Goal: Find specific page/section: Find specific page/section

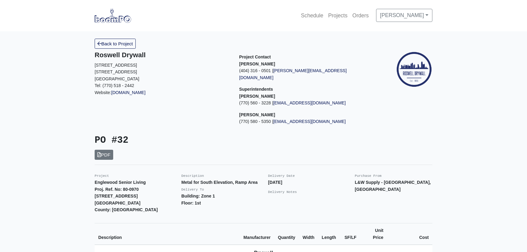
scroll to position [138, 0]
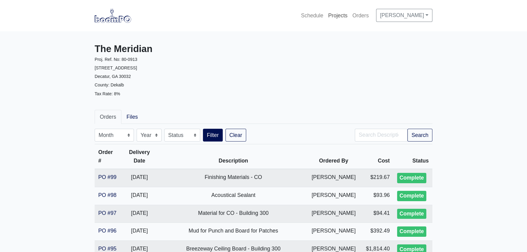
click at [336, 16] on link "Projects" at bounding box center [338, 15] width 24 height 13
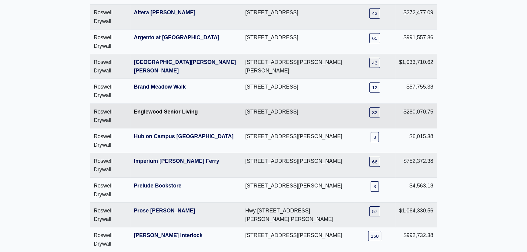
scroll to position [97, 0]
click at [153, 110] on link "Englewood Senior Living" at bounding box center [166, 112] width 64 height 6
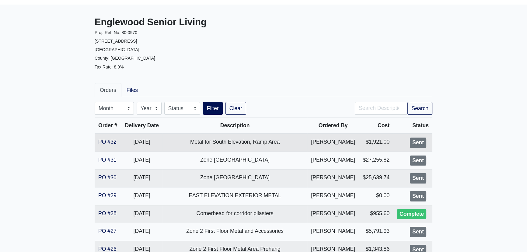
scroll to position [27, 0]
click at [105, 140] on link "PO #32" at bounding box center [107, 141] width 18 height 6
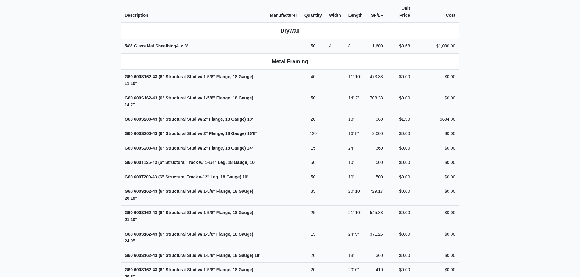
scroll to position [223, 0]
